Goal: Contribute content: Add original content to the website for others to see

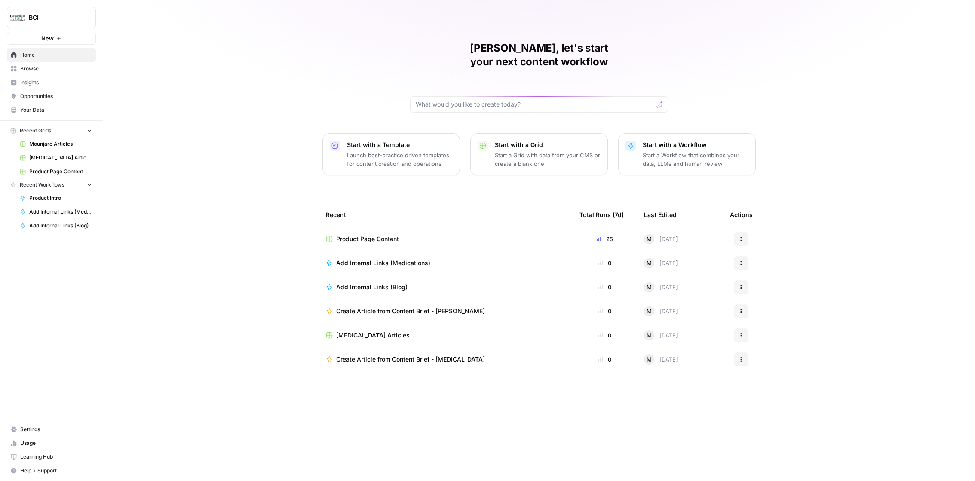
click at [55, 441] on span "Usage" at bounding box center [56, 443] width 72 height 8
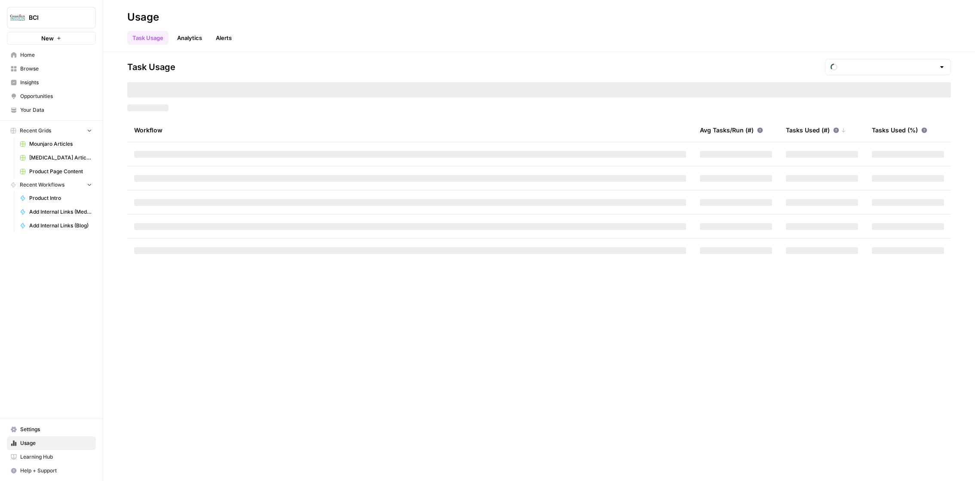
type input "October Included Tasks"
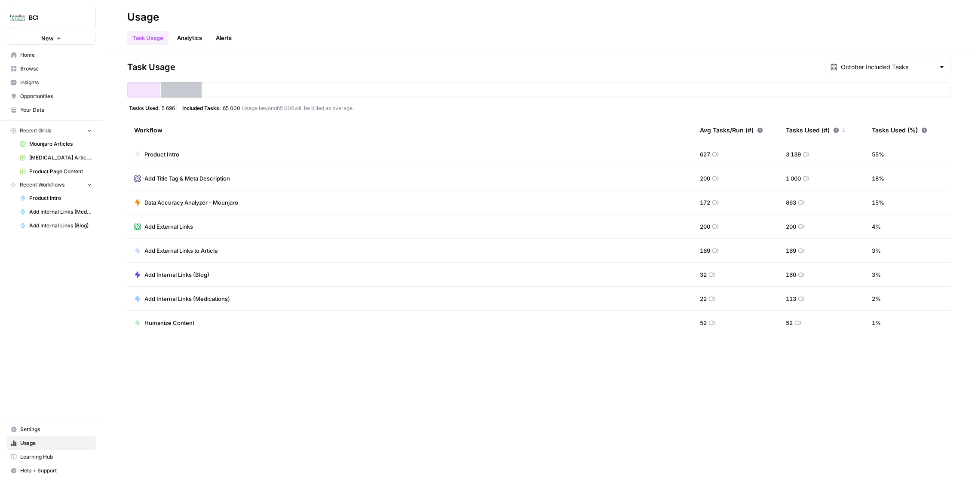
click at [42, 69] on span "Browse" at bounding box center [56, 69] width 72 height 8
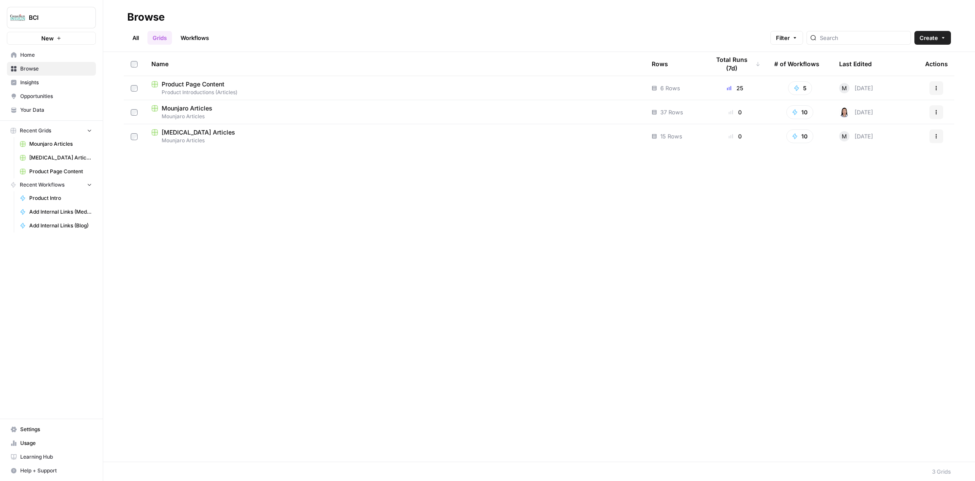
click at [196, 39] on link "Workflows" at bounding box center [194, 38] width 39 height 14
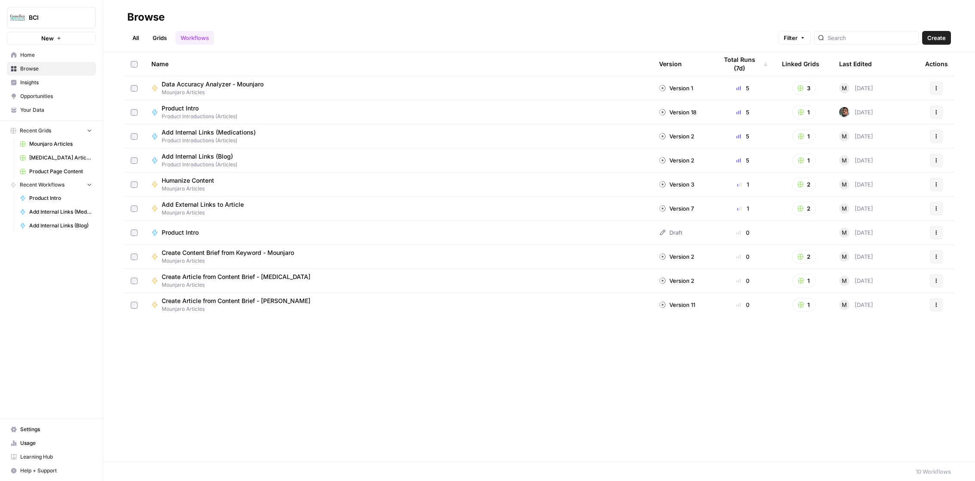
click at [192, 108] on span "Product Intro" at bounding box center [196, 108] width 69 height 9
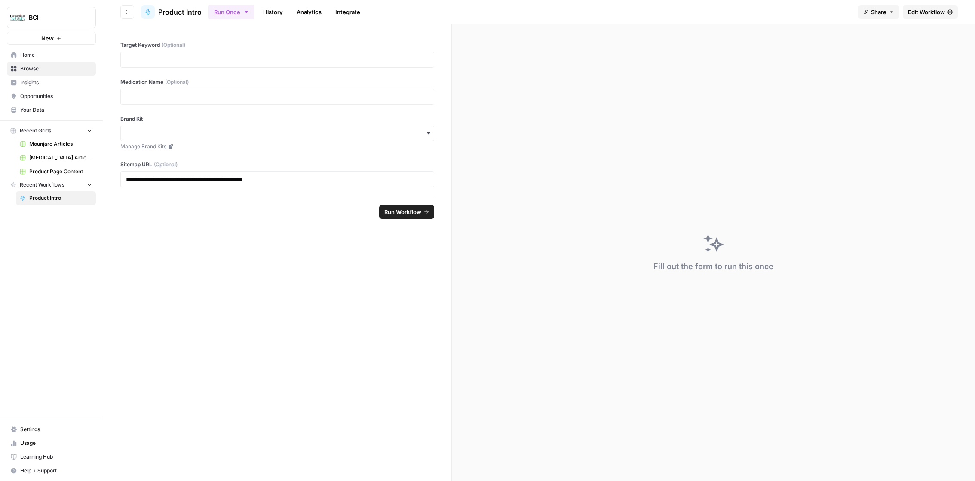
click at [61, 471] on span "Help + Support" at bounding box center [56, 471] width 72 height 8
click at [132, 465] on span "Chat & Support" at bounding box center [144, 468] width 58 height 8
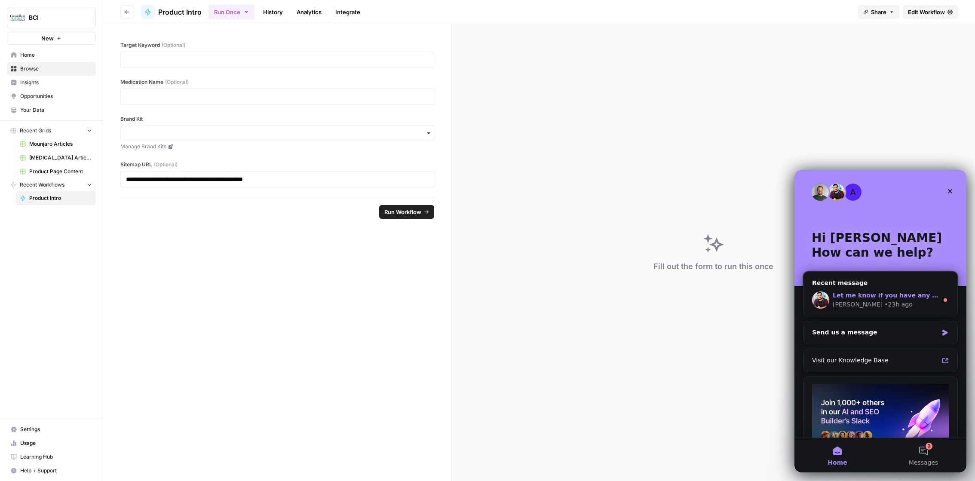
click at [847, 303] on div "[PERSON_NAME]" at bounding box center [857, 304] width 50 height 9
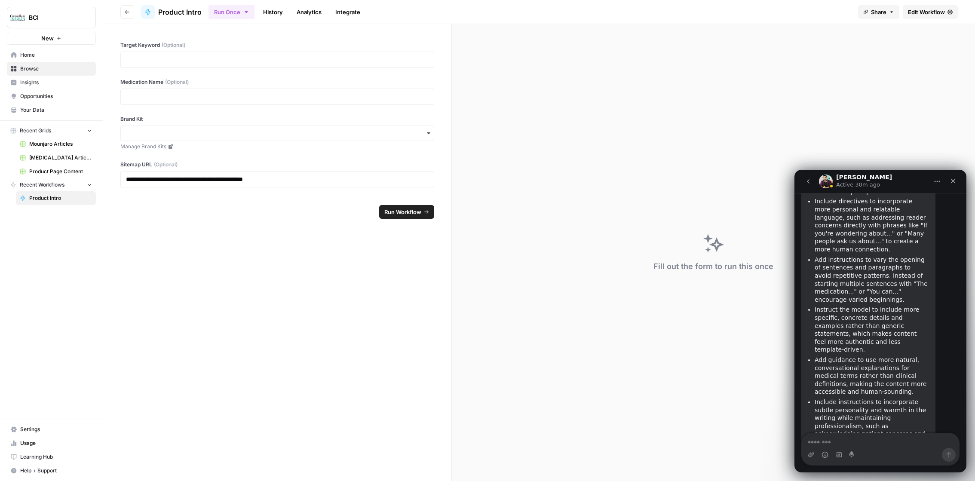
scroll to position [2062, 0]
click at [67, 169] on span "Product Page Content" at bounding box center [60, 172] width 63 height 8
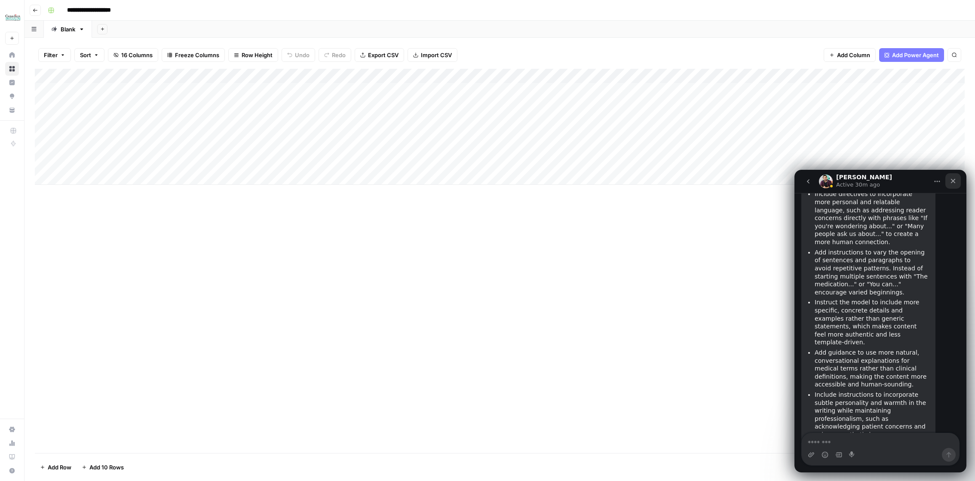
click at [955, 178] on icon "Close" at bounding box center [952, 180] width 7 height 7
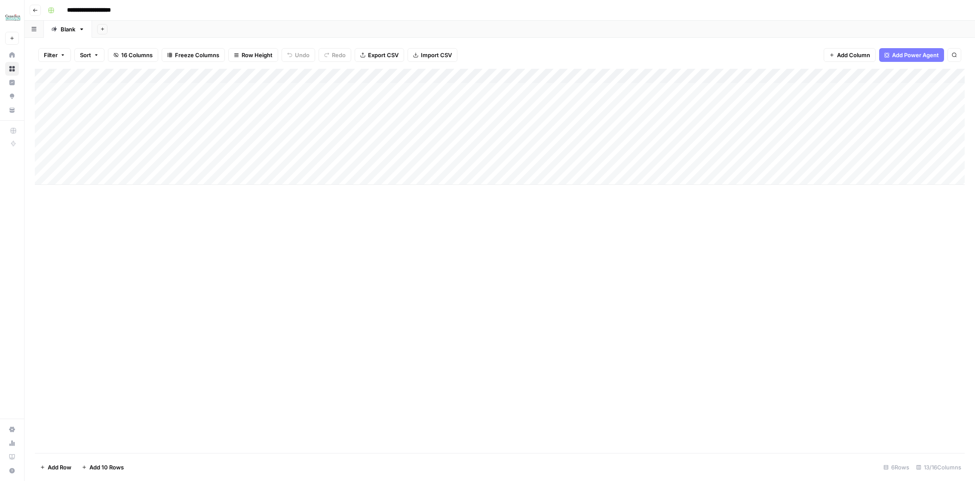
click at [90, 174] on div "Add Column" at bounding box center [500, 127] width 930 height 116
click at [91, 190] on div "Add Column" at bounding box center [500, 134] width 930 height 131
click at [95, 205] on div "Add Column" at bounding box center [500, 141] width 930 height 145
click at [97, 461] on button "Add 10 Rows" at bounding box center [102, 467] width 52 height 14
click at [101, 465] on span "Add 10 Rows" at bounding box center [106, 467] width 34 height 9
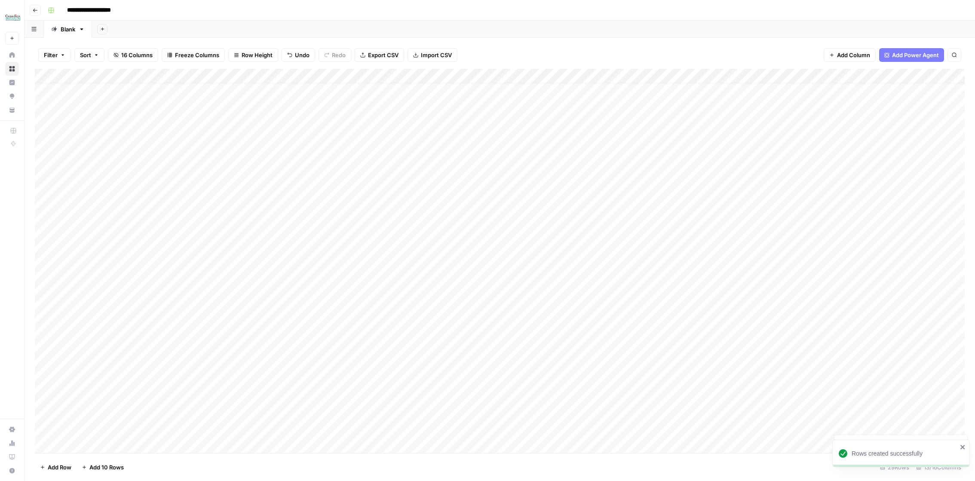
scroll to position [67, 0]
click at [123, 465] on span "Add 10 Rows" at bounding box center [106, 467] width 34 height 9
click at [120, 155] on div "Add Column" at bounding box center [500, 261] width 930 height 384
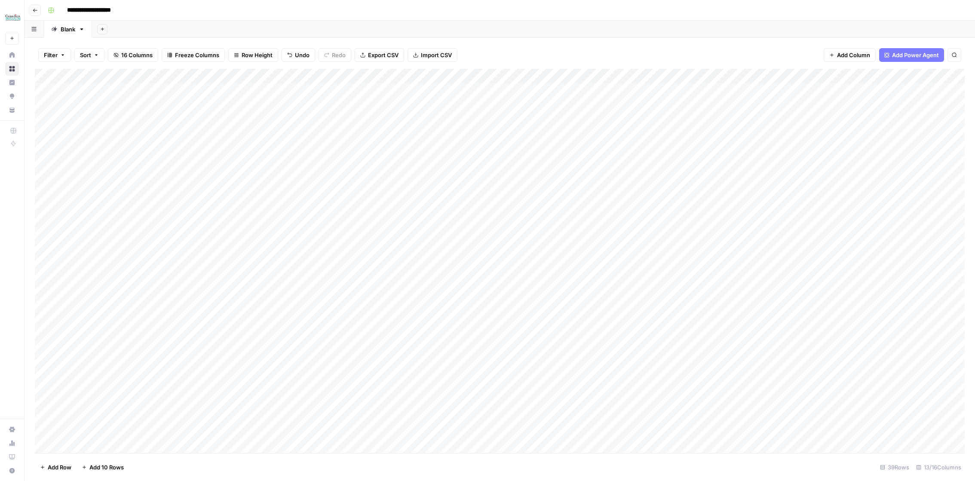
click at [175, 180] on div "Add Column" at bounding box center [500, 261] width 930 height 384
click at [55, 178] on div "Add Column" at bounding box center [500, 261] width 930 height 384
click at [57, 191] on div "Add Column" at bounding box center [500, 261] width 930 height 384
click at [57, 208] on div "Add Column" at bounding box center [500, 261] width 930 height 384
click at [56, 207] on div "Add Column" at bounding box center [500, 261] width 930 height 384
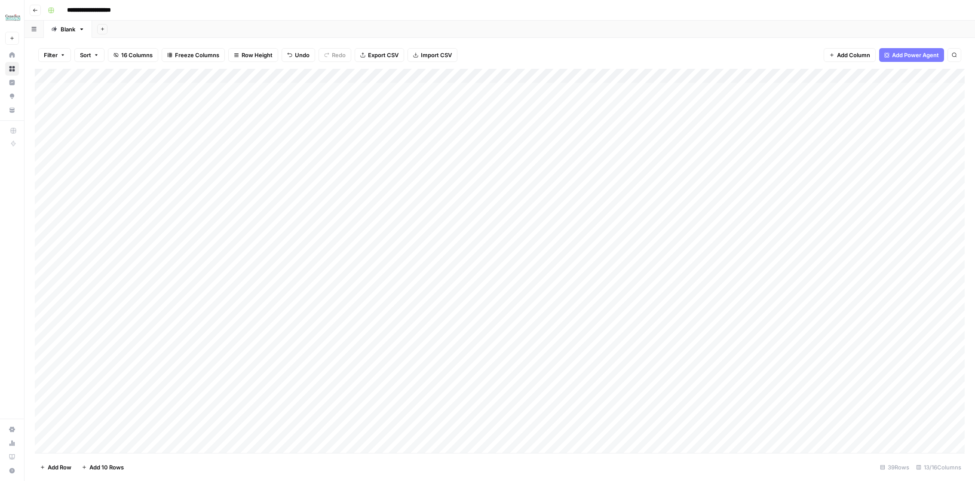
click at [56, 193] on div "Add Column" at bounding box center [500, 261] width 930 height 384
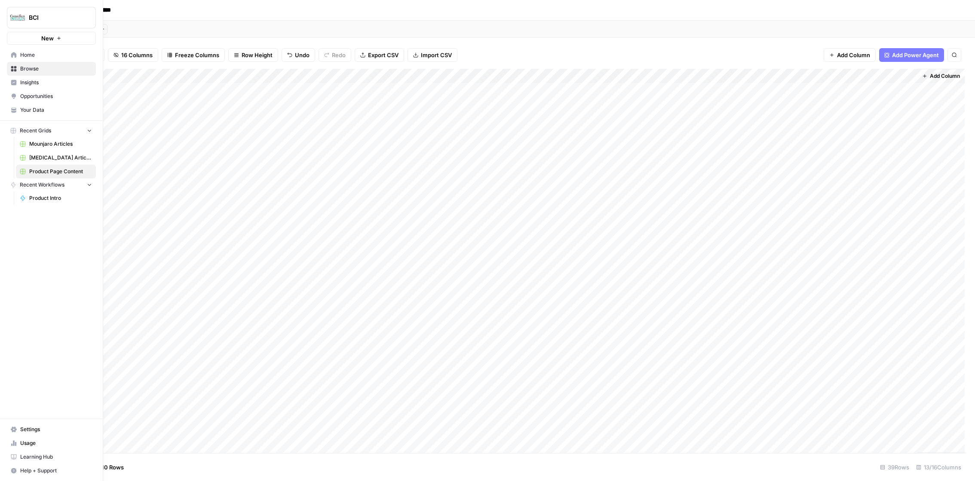
click at [18, 441] on link "Usage" at bounding box center [51, 443] width 89 height 14
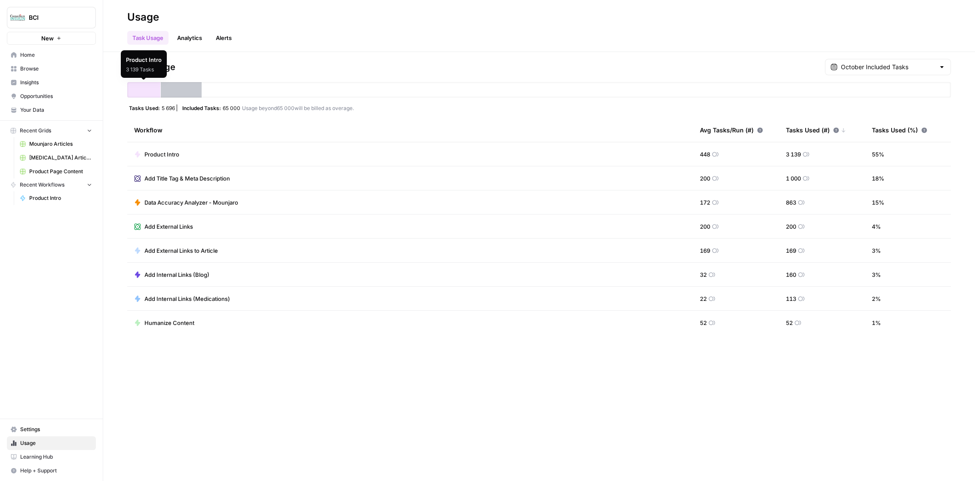
click at [198, 35] on link "Analytics" at bounding box center [189, 38] width 35 height 14
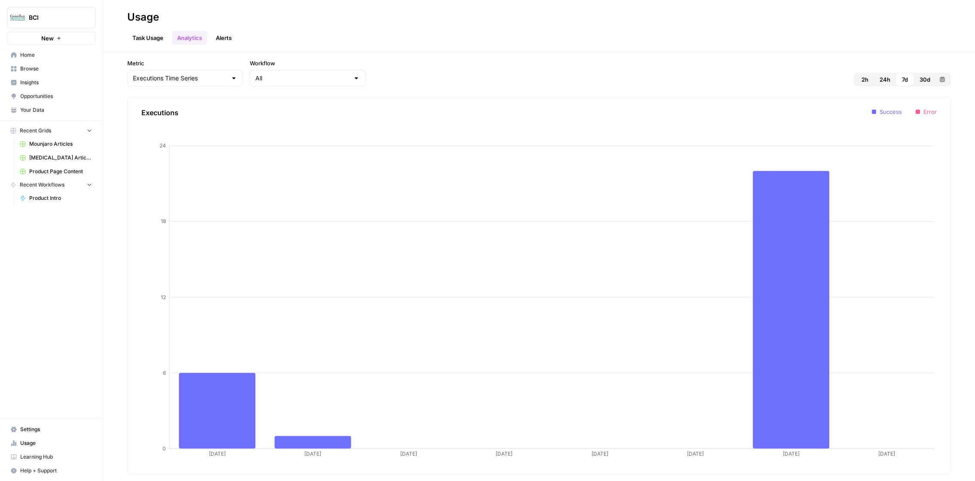
click at [227, 40] on link "Alerts" at bounding box center [224, 38] width 26 height 14
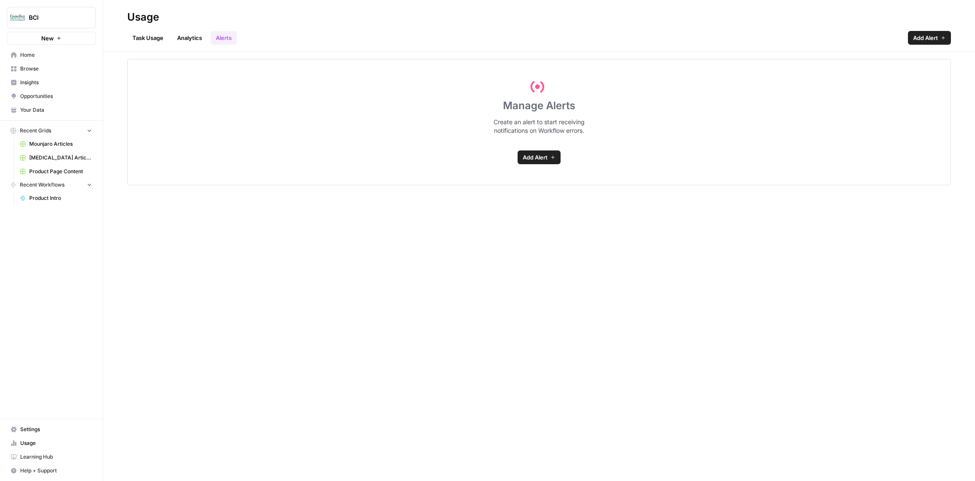
click at [162, 37] on link "Task Usage" at bounding box center [147, 38] width 41 height 14
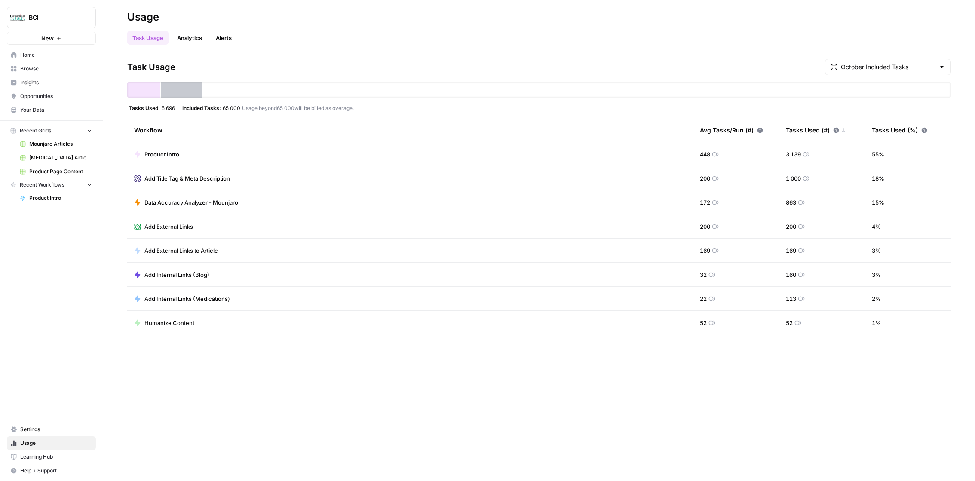
click at [32, 432] on span "Settings" at bounding box center [56, 429] width 72 height 8
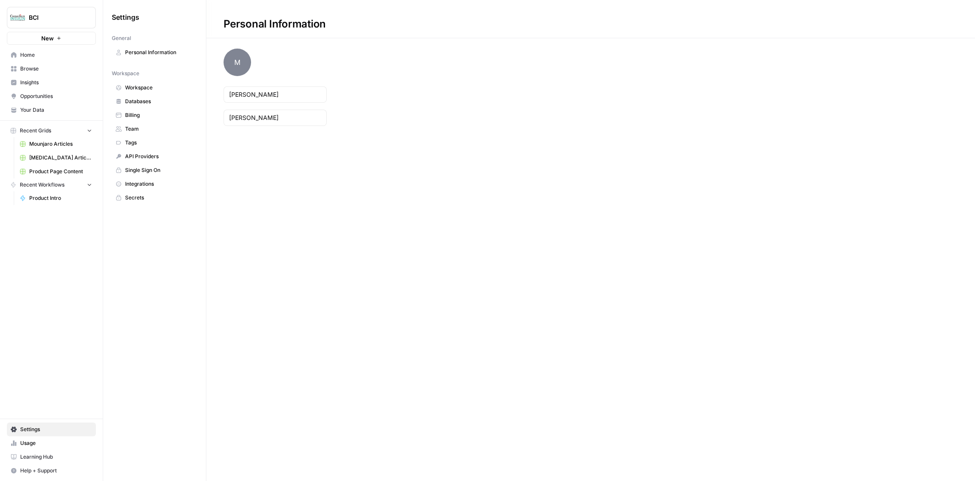
click at [143, 120] on link "Billing" at bounding box center [155, 115] width 86 height 14
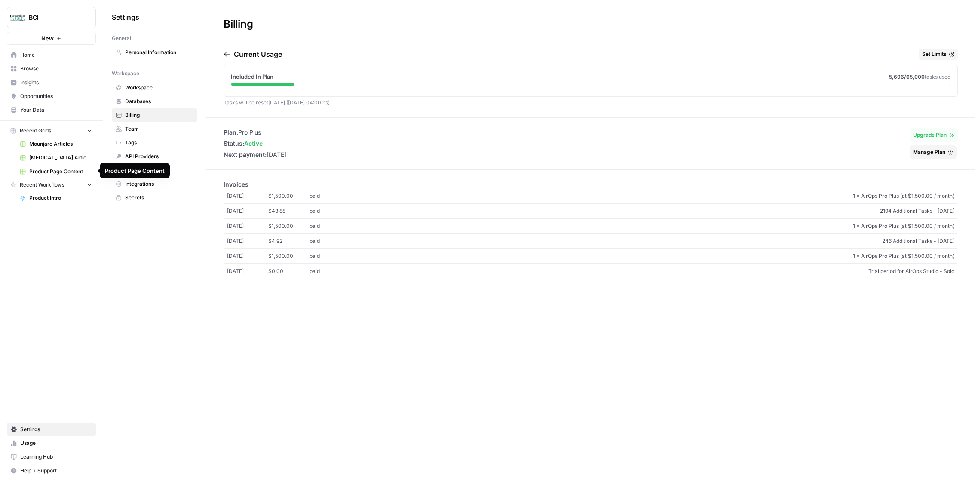
click at [65, 201] on span "Product Intro" at bounding box center [60, 198] width 63 height 8
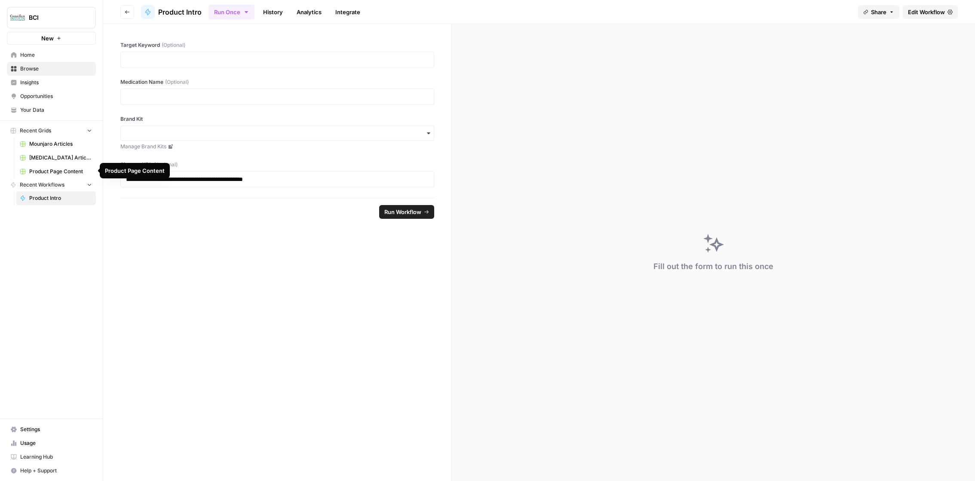
click at [64, 173] on span "Product Page Content" at bounding box center [60, 172] width 63 height 8
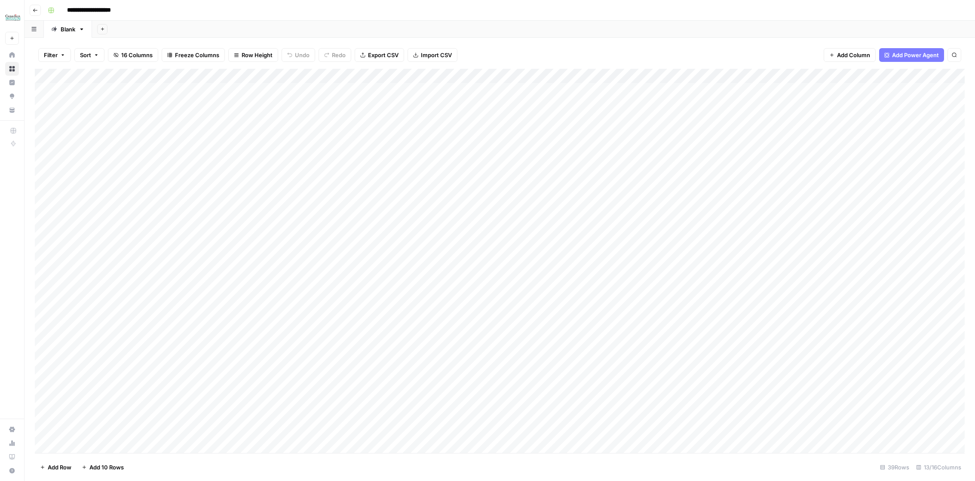
click at [319, 205] on div "Add Column" at bounding box center [500, 261] width 930 height 384
click at [520, 178] on div "Add Column" at bounding box center [500, 261] width 930 height 384
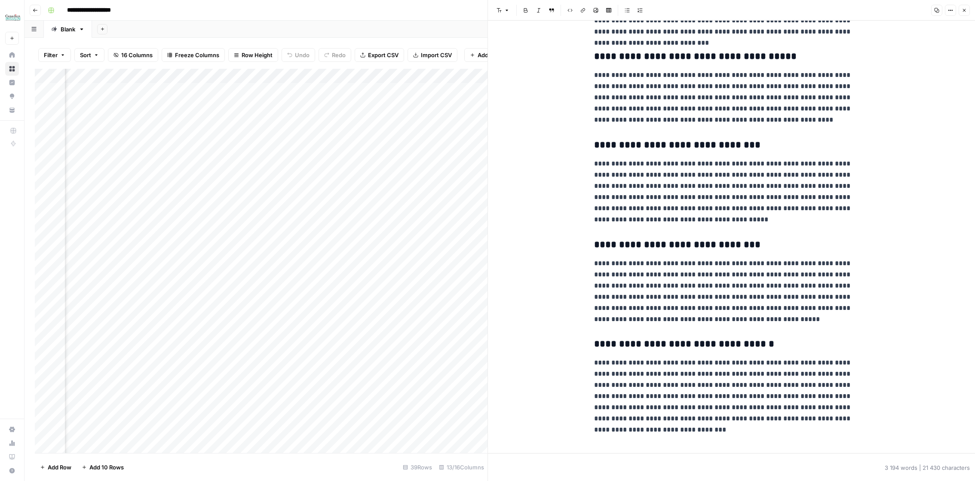
scroll to position [5181, 0]
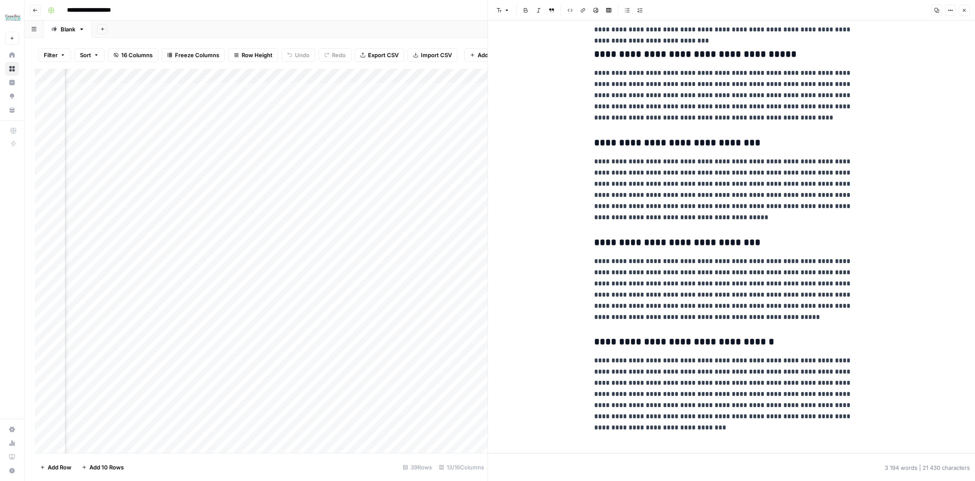
click at [963, 12] on icon "button" at bounding box center [963, 10] width 5 height 5
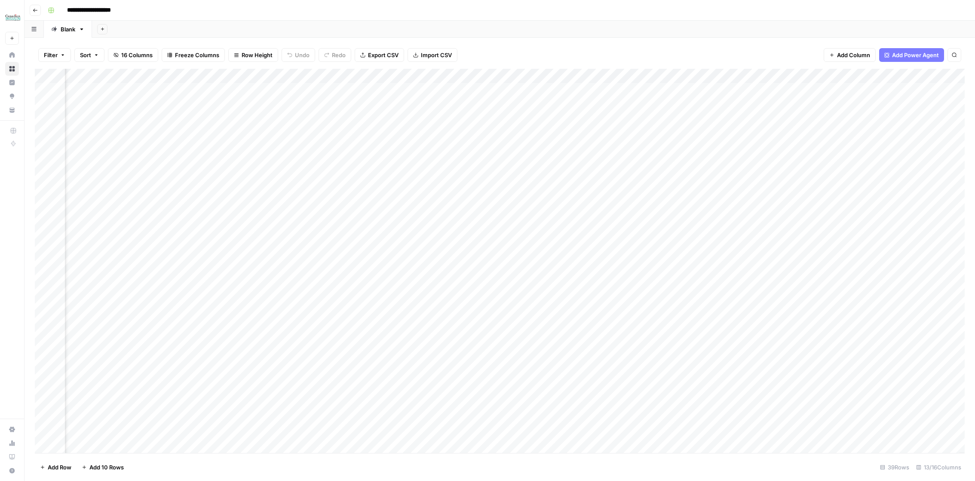
scroll to position [0, 195]
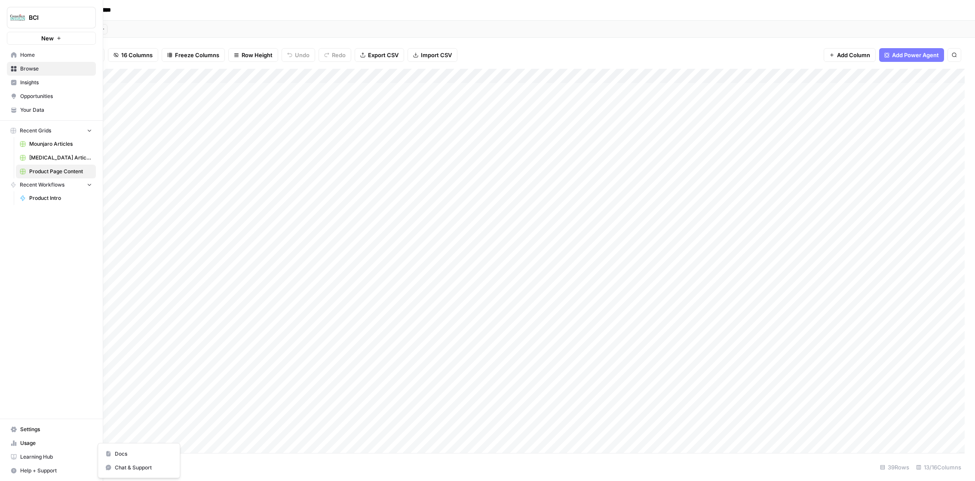
click at [32, 468] on span "Help + Support" at bounding box center [56, 471] width 72 height 8
click at [119, 470] on span "Chat & Support" at bounding box center [144, 468] width 58 height 8
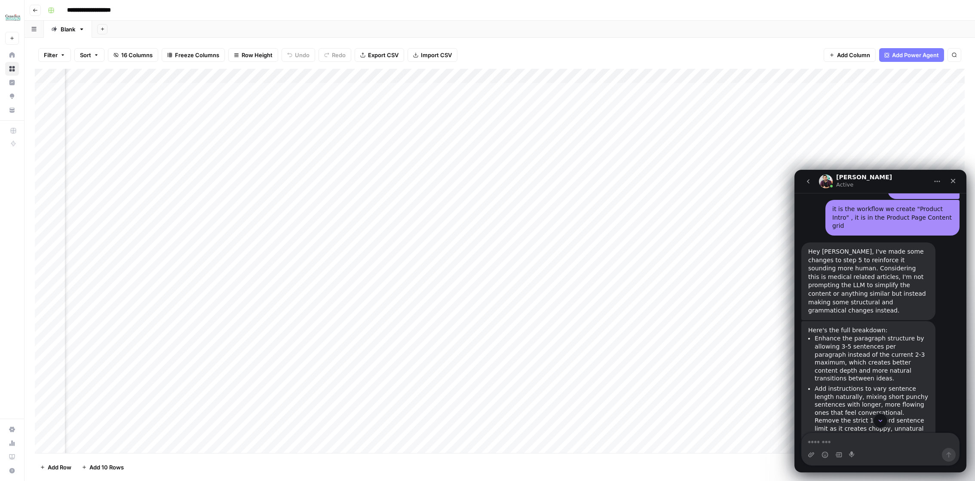
scroll to position [1730, 0]
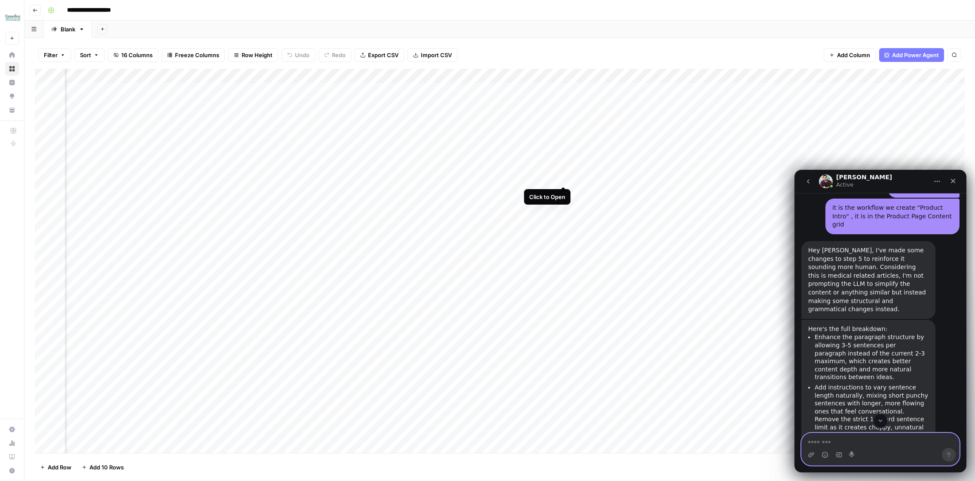
click at [565, 179] on div "Add Column" at bounding box center [500, 261] width 930 height 384
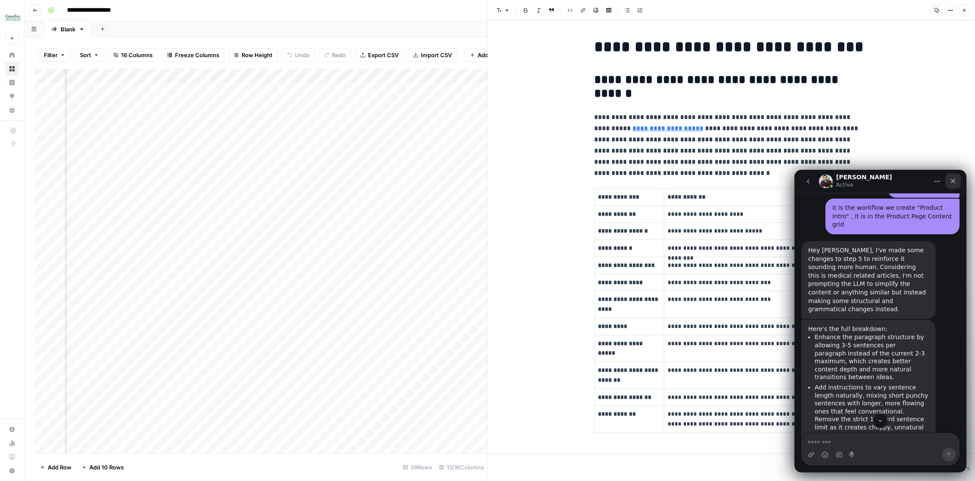
click at [954, 183] on icon "Close" at bounding box center [952, 180] width 7 height 7
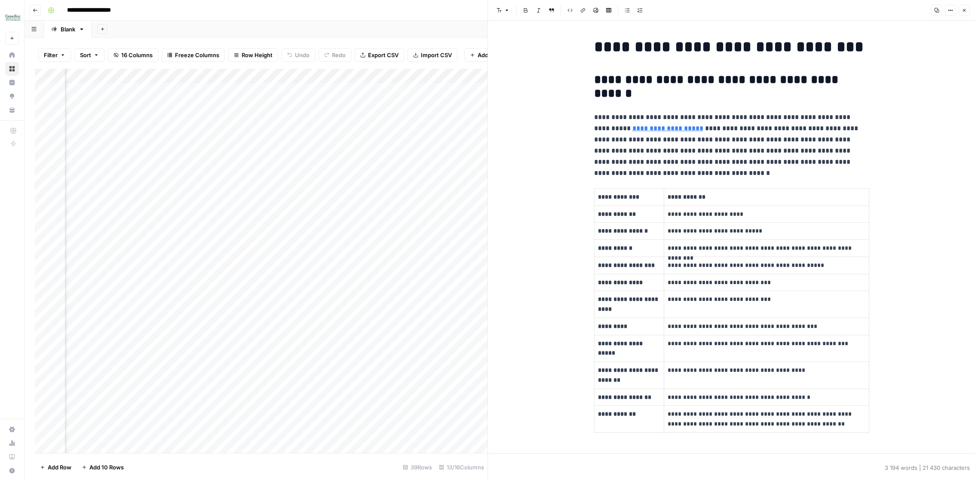
click at [620, 101] on h2 "**********" at bounding box center [731, 87] width 275 height 28
copy div "**********"
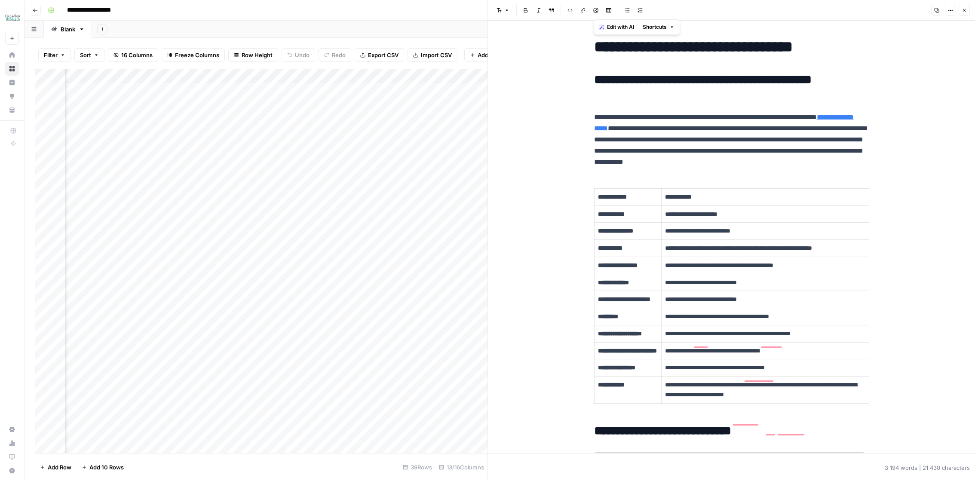
click at [966, 9] on button "Close" at bounding box center [963, 10] width 11 height 11
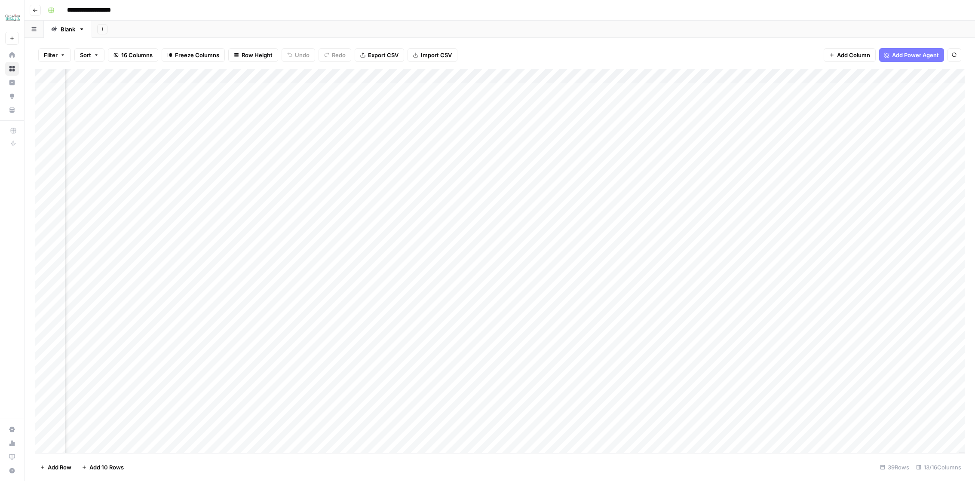
scroll to position [0, 237]
drag, startPoint x: 781, startPoint y: 180, endPoint x: 859, endPoint y: 183, distance: 77.8
click at [859, 183] on div "Add Column" at bounding box center [500, 261] width 930 height 384
click at [589, 177] on div "Add Column" at bounding box center [500, 261] width 930 height 384
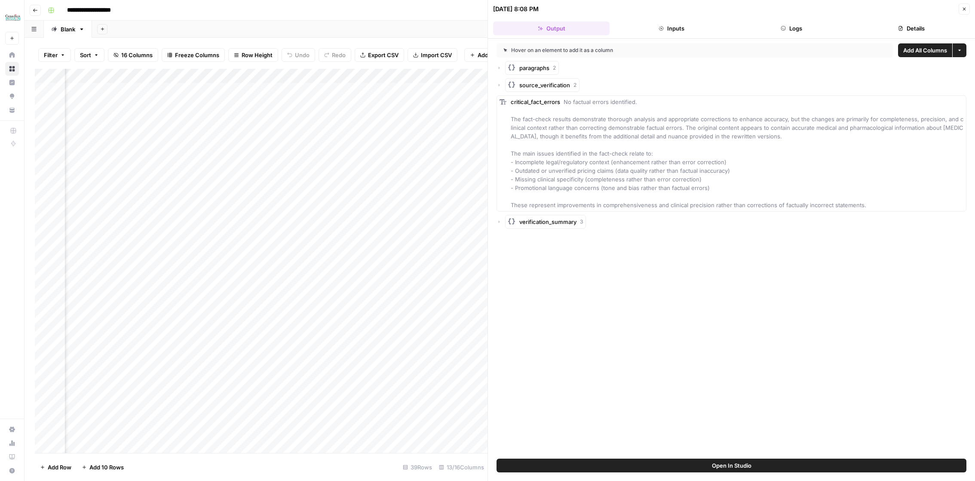
click at [965, 11] on icon "button" at bounding box center [963, 8] width 5 height 5
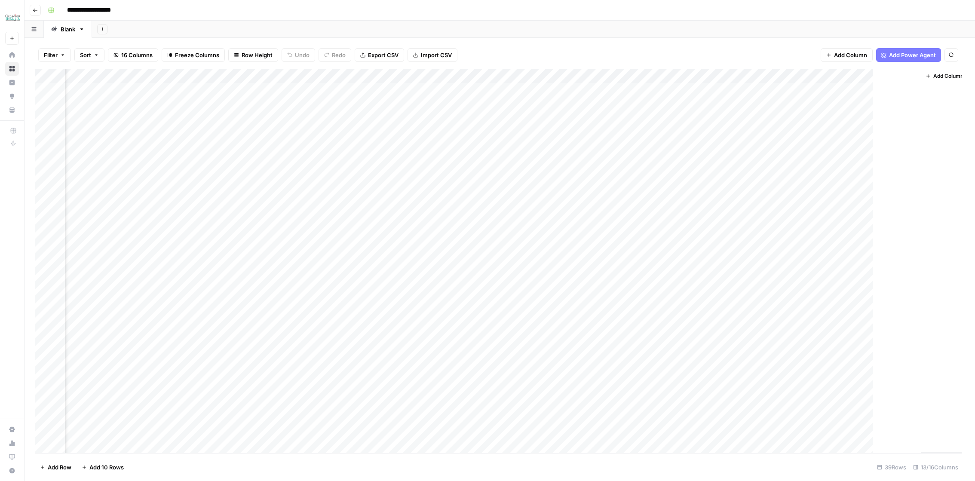
scroll to position [0, 227]
click at [531, 177] on div "Add Column" at bounding box center [500, 261] width 930 height 384
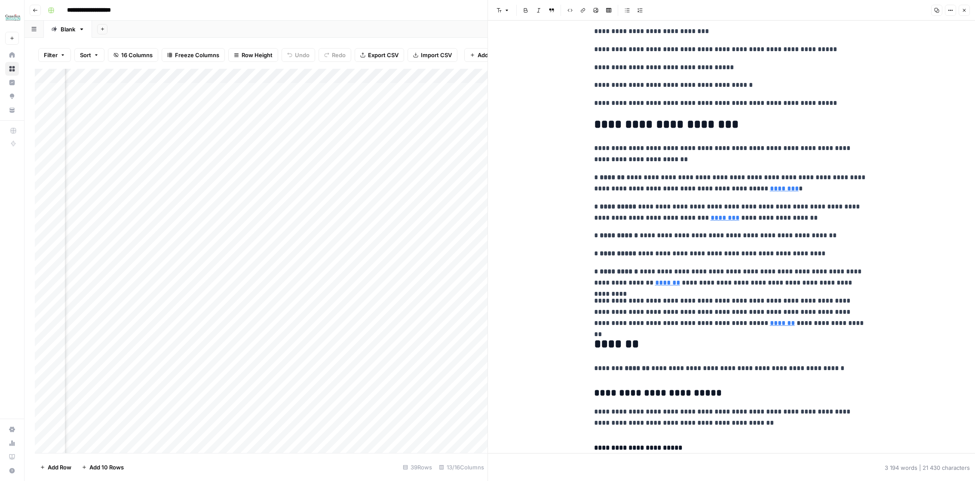
scroll to position [2823, 0]
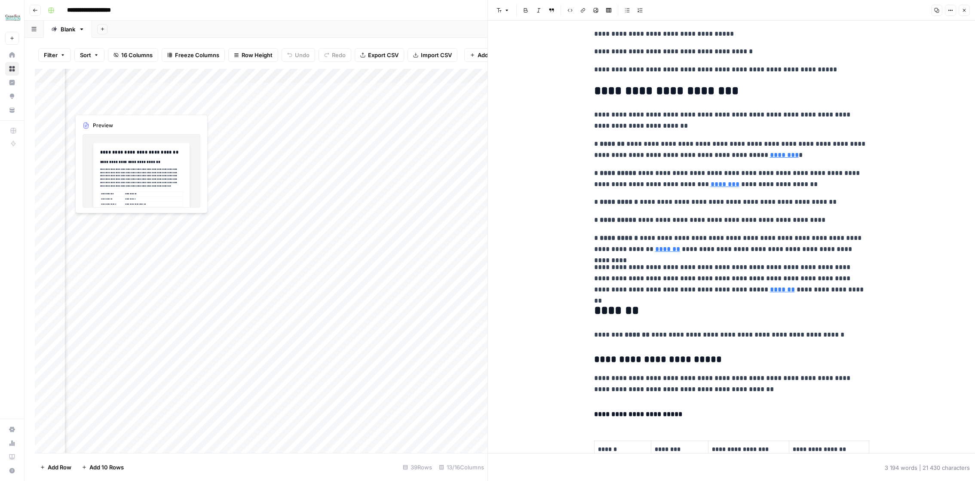
click at [11, 68] on icon at bounding box center [12, 69] width 6 height 6
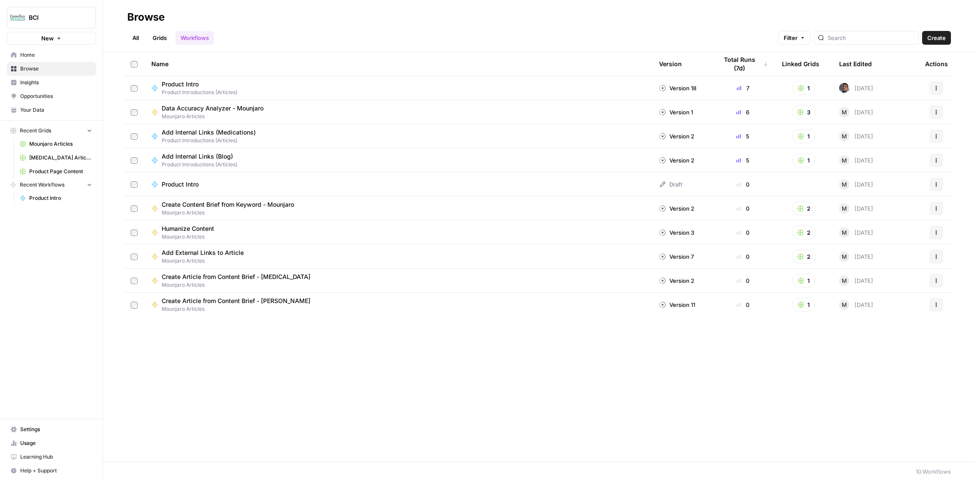
click at [64, 170] on span "Product Page Content" at bounding box center [60, 172] width 63 height 8
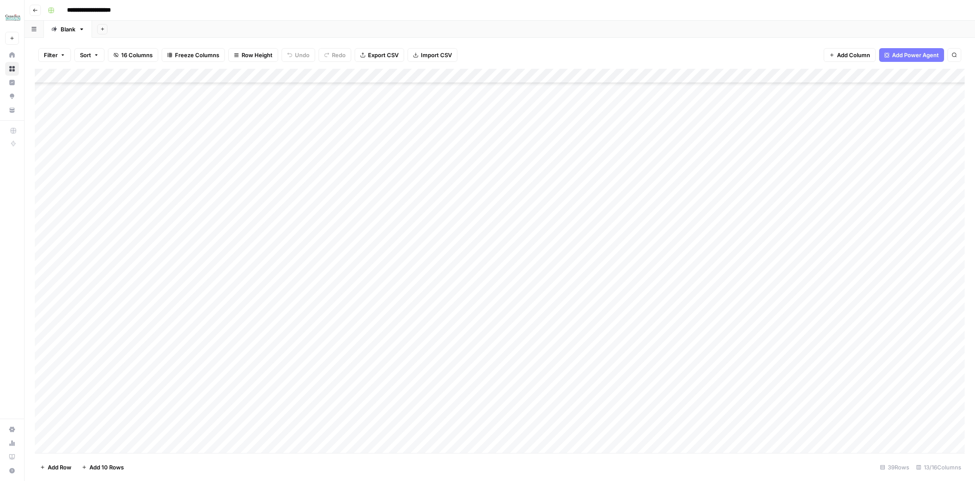
scroll to position [40, 0]
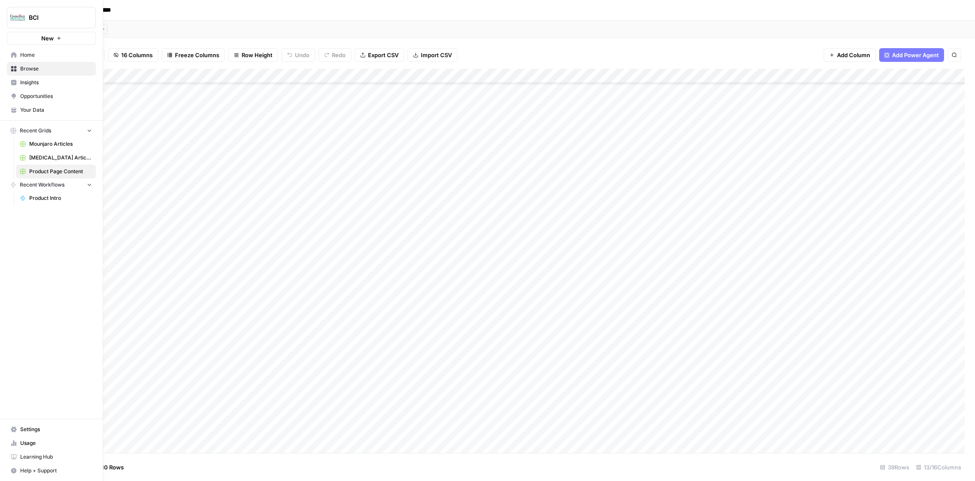
click at [19, 439] on link "Usage" at bounding box center [51, 443] width 89 height 14
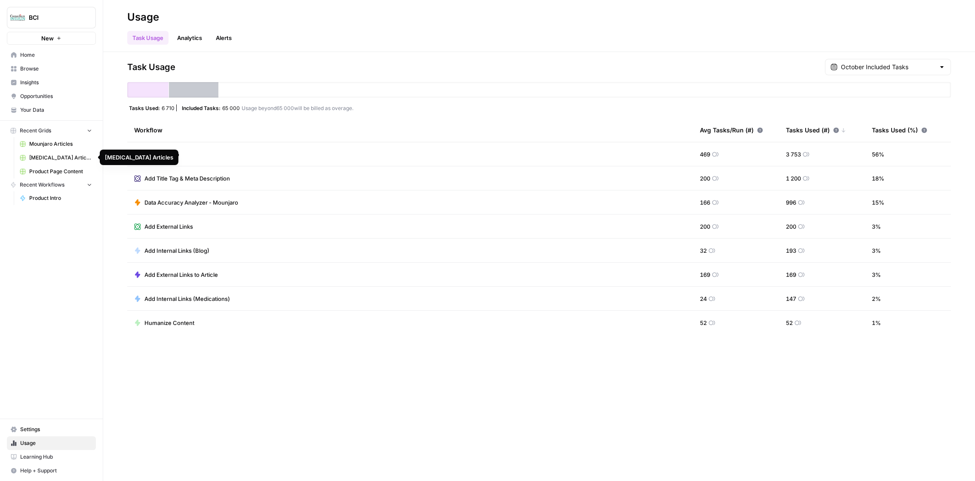
click at [71, 171] on span "Product Page Content" at bounding box center [60, 172] width 63 height 8
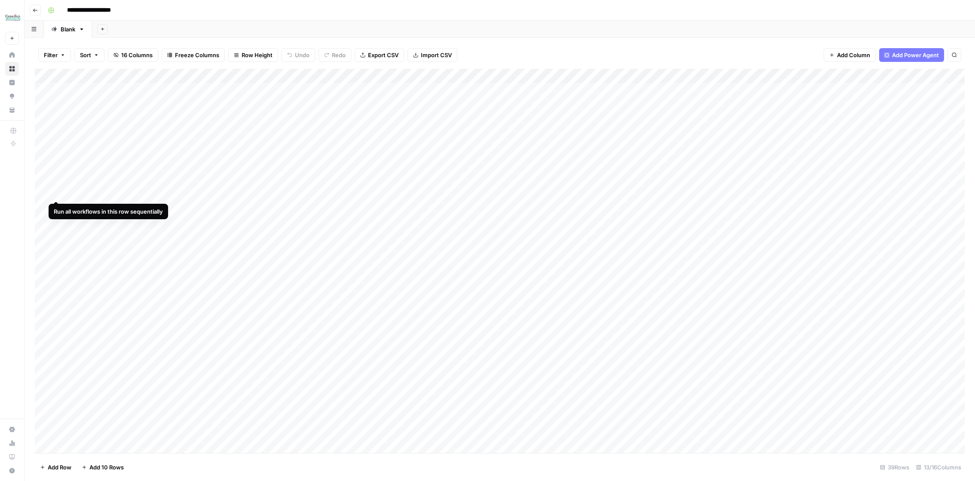
click at [57, 193] on div "Add Column" at bounding box center [500, 261] width 930 height 384
click at [55, 206] on div "Add Column" at bounding box center [500, 261] width 930 height 384
click at [55, 222] on div "Add Column" at bounding box center [500, 261] width 930 height 384
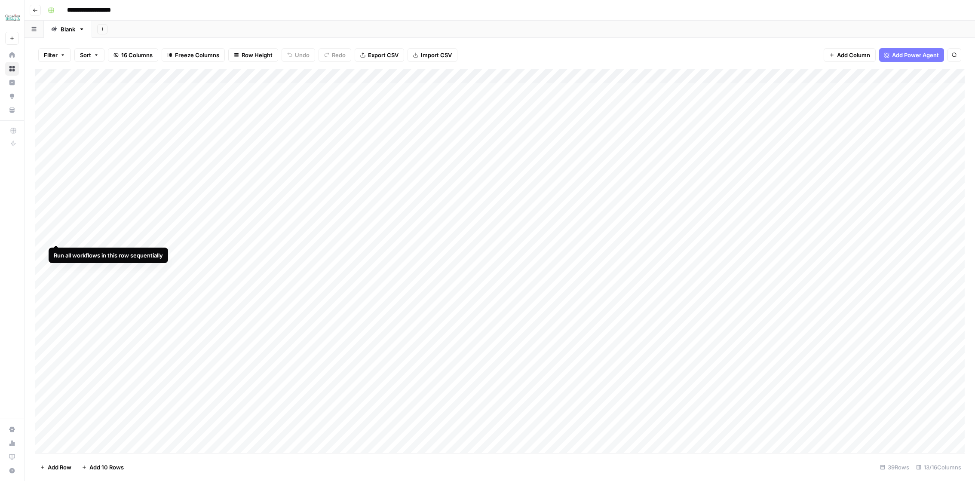
click at [57, 236] on div "Add Column" at bounding box center [500, 261] width 930 height 384
click at [57, 252] on div "Add Column" at bounding box center [500, 261] width 930 height 384
click at [56, 252] on div "Add Column" at bounding box center [500, 261] width 930 height 384
click at [56, 265] on div "Add Column" at bounding box center [500, 261] width 930 height 384
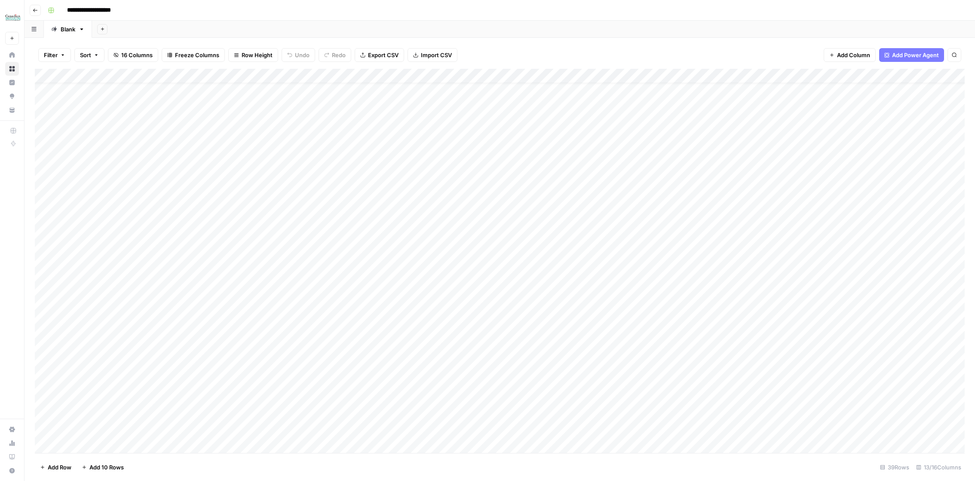
click at [56, 282] on div "Add Column" at bounding box center [500, 261] width 930 height 384
drag, startPoint x: 91, startPoint y: 404, endPoint x: 98, endPoint y: 163, distance: 241.2
click at [98, 163] on div "Add Column" at bounding box center [500, 261] width 930 height 384
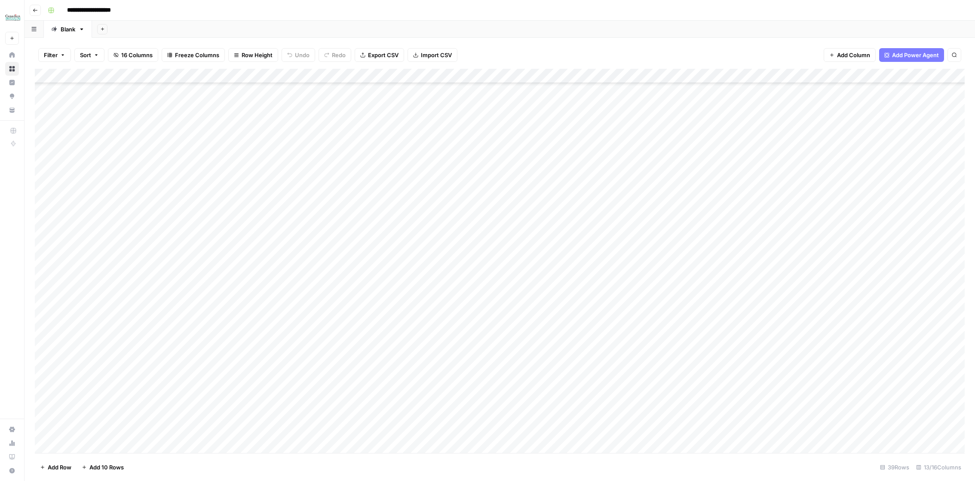
scroll to position [104, 0]
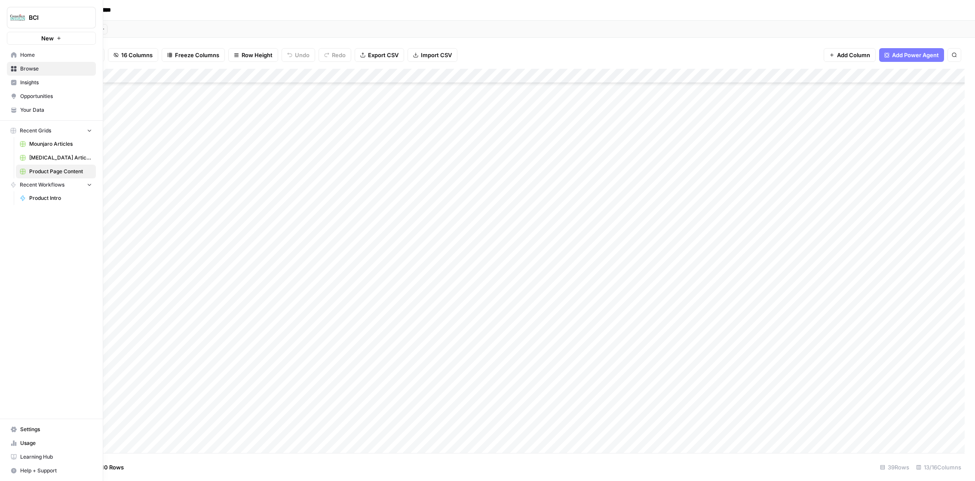
click at [15, 447] on link "Usage" at bounding box center [51, 443] width 89 height 14
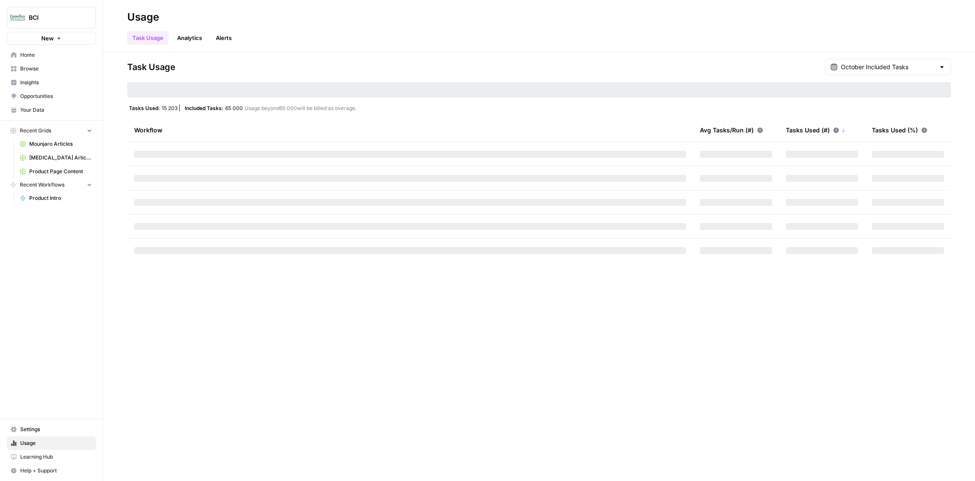
click at [65, 168] on span "Product Page Content" at bounding box center [60, 172] width 63 height 8
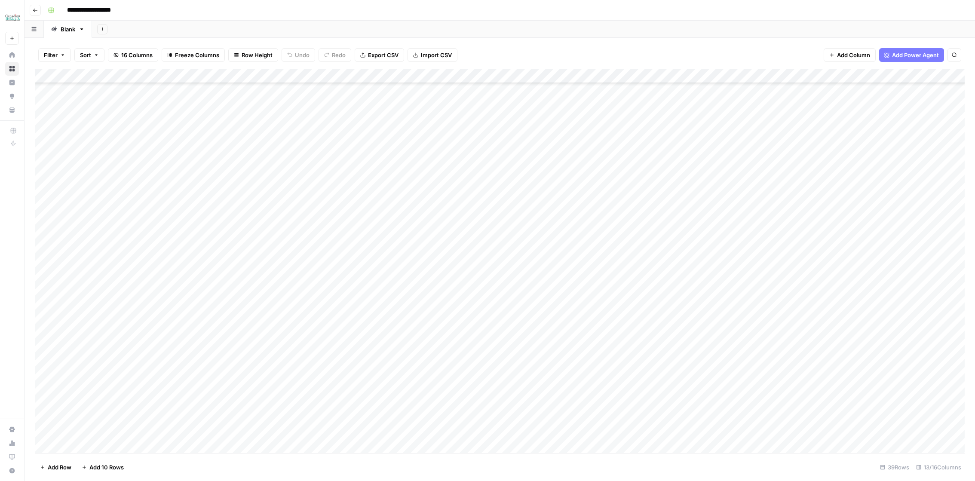
scroll to position [151, 0]
click at [55, 158] on div "Add Column" at bounding box center [500, 261] width 930 height 384
click at [56, 172] on div "Add Column" at bounding box center [500, 261] width 930 height 384
click at [57, 188] on div "Add Column" at bounding box center [500, 261] width 930 height 384
click at [57, 203] on div "Add Column" at bounding box center [500, 261] width 930 height 384
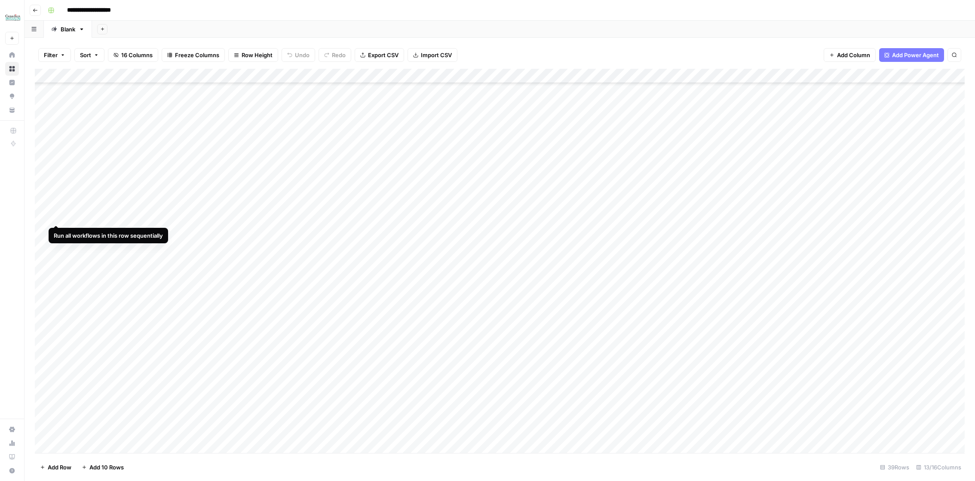
click at [56, 217] on div "Add Column" at bounding box center [500, 261] width 930 height 384
click at [101, 147] on div "Add Column" at bounding box center [500, 261] width 930 height 384
drag, startPoint x: 803, startPoint y: 145, endPoint x: 868, endPoint y: 144, distance: 64.9
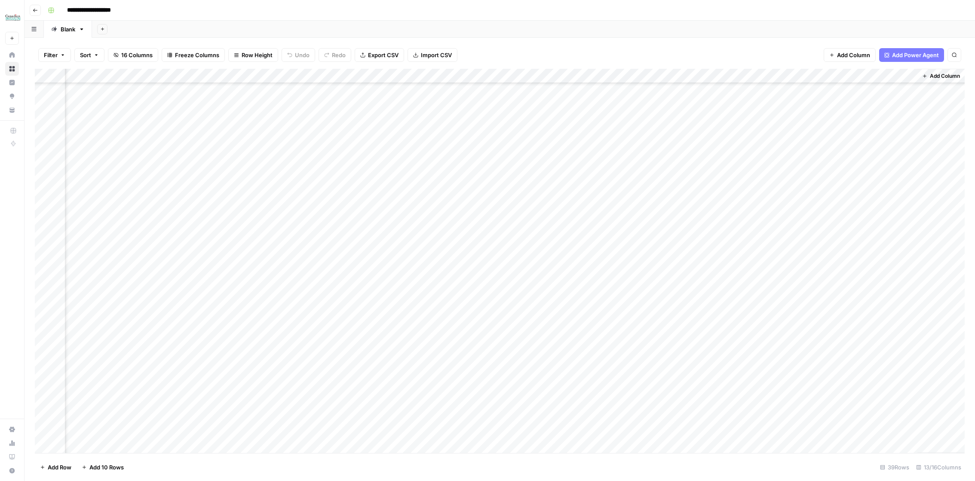
click at [868, 144] on div "Add Column" at bounding box center [500, 261] width 930 height 384
click at [523, 98] on div "Add Column" at bounding box center [500, 261] width 930 height 384
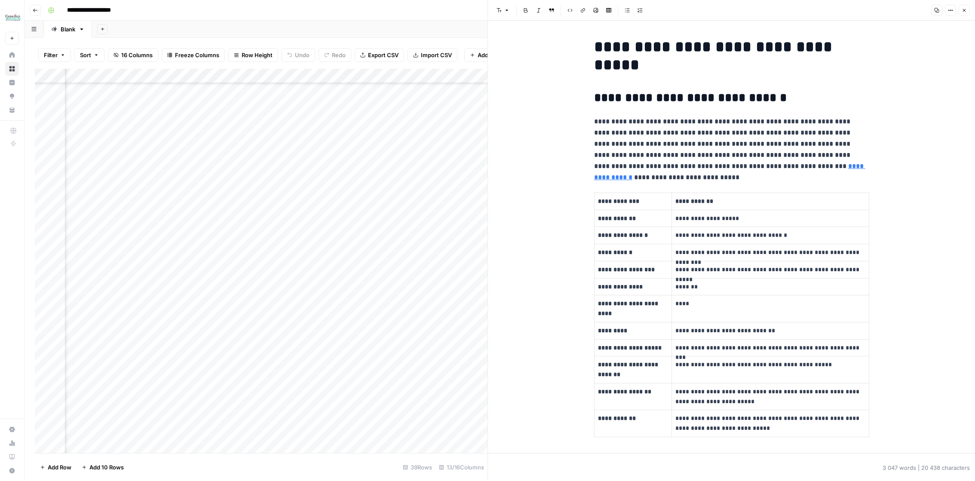
click at [609, 138] on p "**********" at bounding box center [731, 144] width 275 height 56
copy div "**********"
click at [966, 11] on button "Close" at bounding box center [963, 10] width 11 height 11
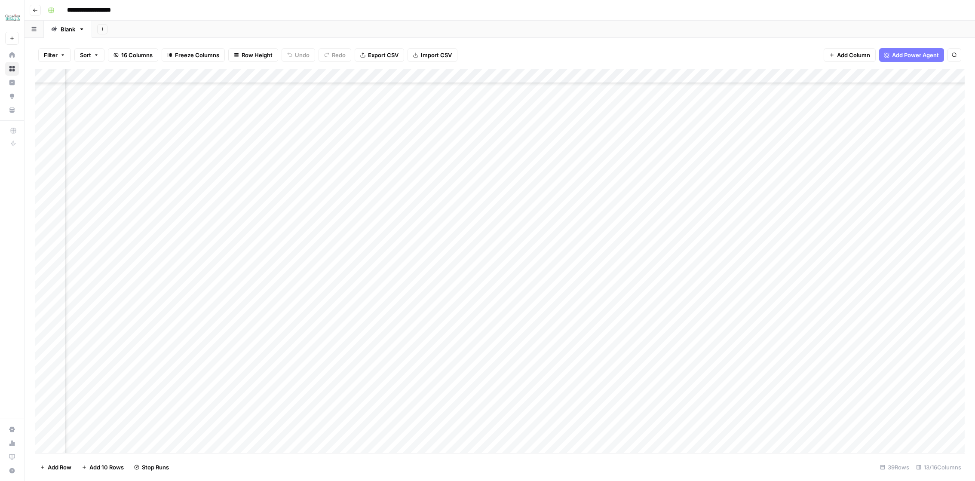
scroll to position [116, 237]
drag, startPoint x: 802, startPoint y: 93, endPoint x: 853, endPoint y: 93, distance: 51.6
click at [853, 93] on div "Add Column" at bounding box center [500, 261] width 930 height 384
click at [520, 94] on div "Add Column" at bounding box center [500, 261] width 930 height 384
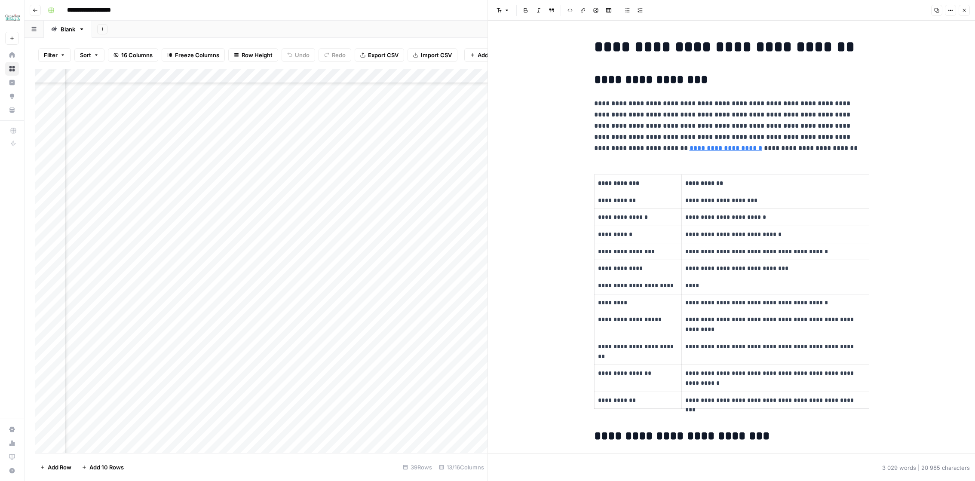
click at [619, 101] on p "**********" at bounding box center [731, 126] width 275 height 56
copy div "**********"
click at [963, 13] on button "Close" at bounding box center [963, 10] width 11 height 11
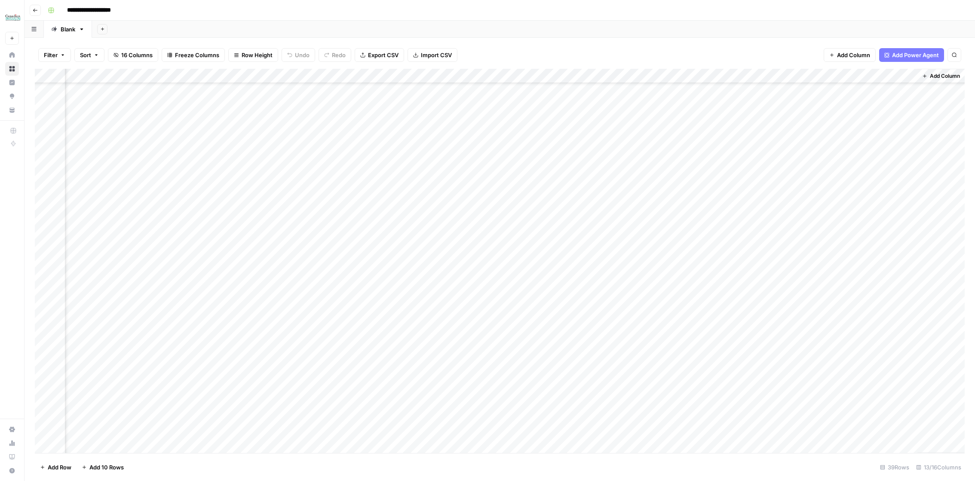
scroll to position [38, 49]
